Goal: Task Accomplishment & Management: Manage account settings

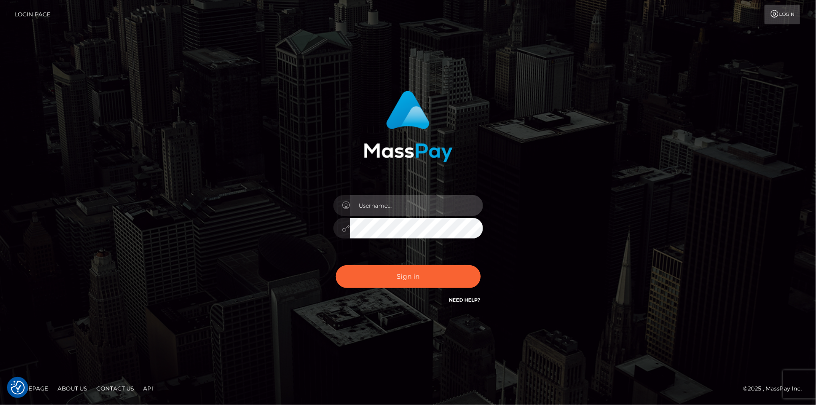
type input "dszikszai"
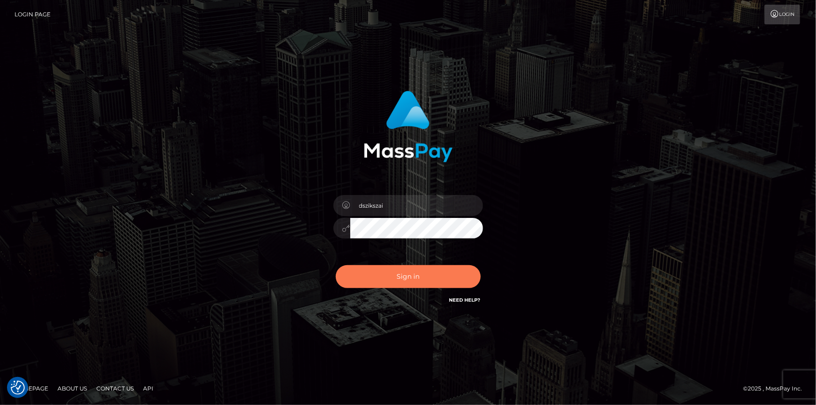
click at [424, 280] on button "Sign in" at bounding box center [408, 276] width 145 height 23
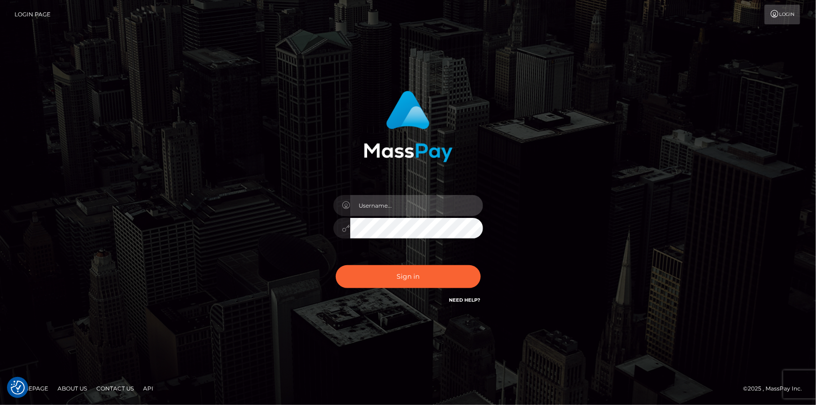
type input "dszikszai"
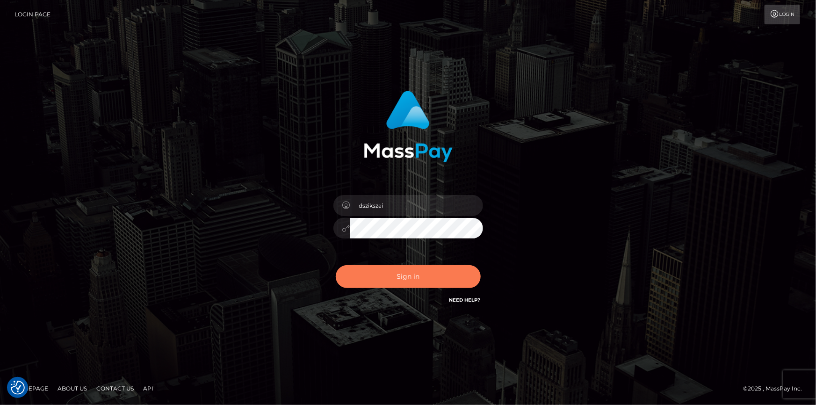
click at [422, 280] on button "Sign in" at bounding box center [408, 276] width 145 height 23
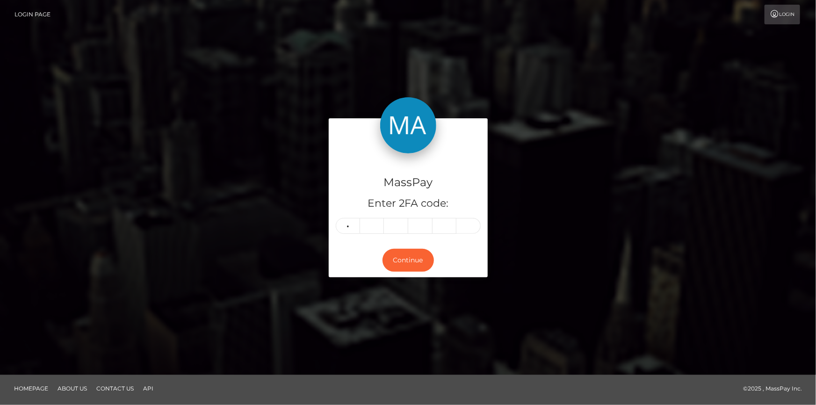
type input "0"
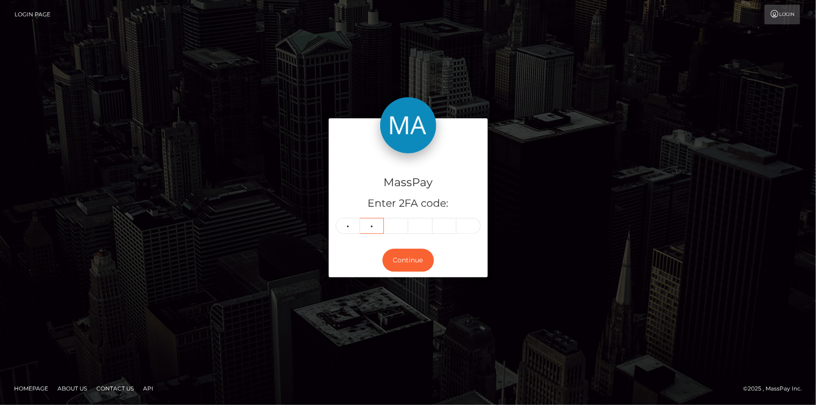
type input "0"
type input "8"
type input "2"
type input "9"
type input "0"
